Goal: Task Accomplishment & Management: Manage account settings

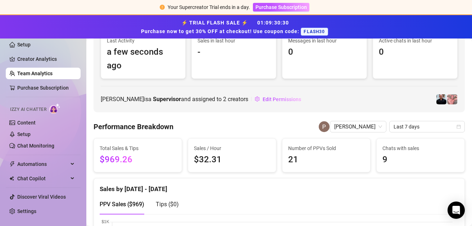
scroll to position [72, 0]
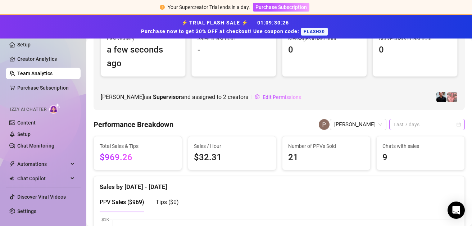
click at [394, 121] on span "Last 7 days" at bounding box center [427, 124] width 67 height 11
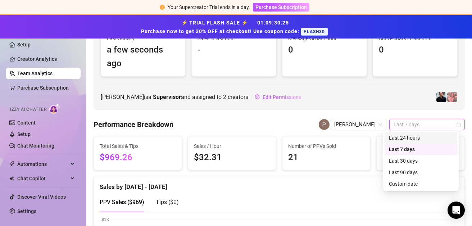
click at [397, 138] on div "Last 24 hours" at bounding box center [421, 138] width 64 height 8
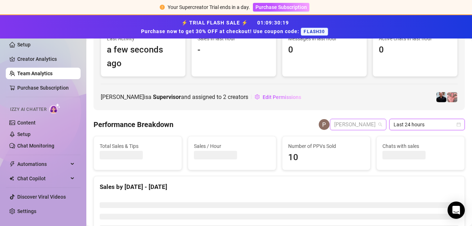
click at [372, 124] on span "[PERSON_NAME]" at bounding box center [358, 124] width 48 height 11
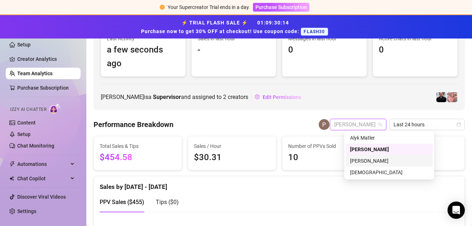
click at [359, 161] on div "[PERSON_NAME]" at bounding box center [389, 161] width 78 height 8
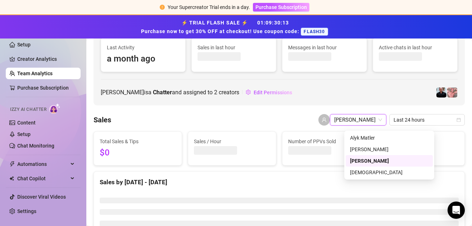
scroll to position [81, 0]
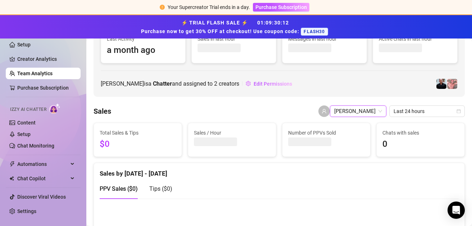
click at [367, 109] on span "[PERSON_NAME]" at bounding box center [358, 111] width 48 height 11
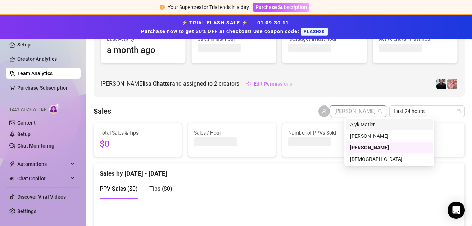
click at [367, 123] on div "Alyk Matler" at bounding box center [389, 125] width 78 height 8
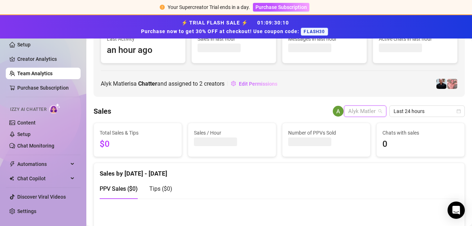
click at [365, 112] on span "Alyk Matler" at bounding box center [365, 111] width 34 height 11
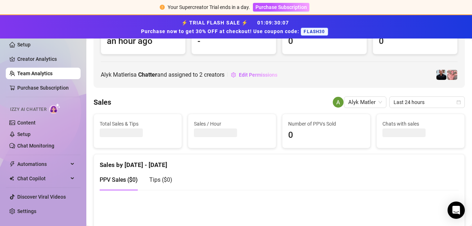
scroll to position [72, 0]
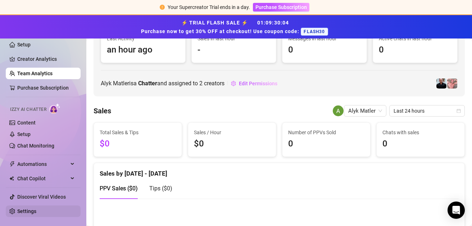
click at [35, 208] on link "Settings" at bounding box center [26, 211] width 19 height 6
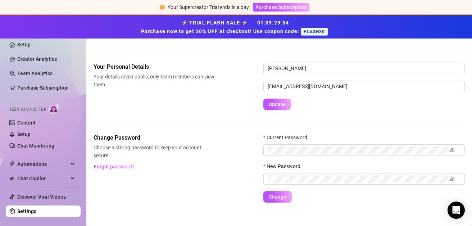
click at [218, 127] on div "Your Personal Details Your details aren’t public, only team members can view th…" at bounding box center [279, 98] width 371 height 71
click at [46, 73] on link "Team Analytics" at bounding box center [34, 74] width 35 height 6
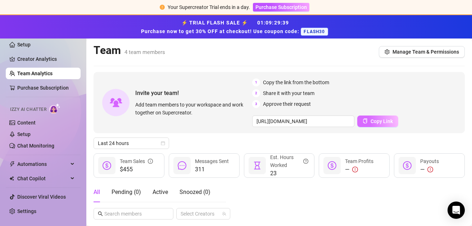
click at [382, 122] on span "Copy Link" at bounding box center [382, 121] width 22 height 6
